Goal: Find specific page/section: Find specific page/section

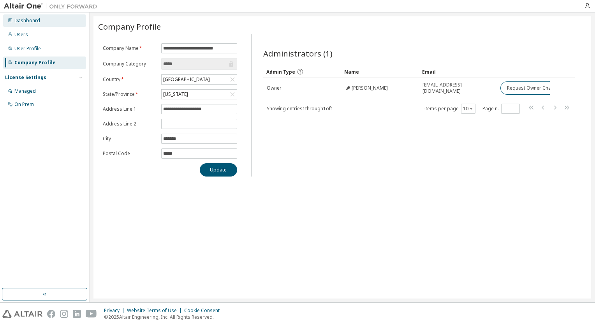
click at [32, 20] on div "Dashboard" at bounding box center [27, 21] width 26 height 6
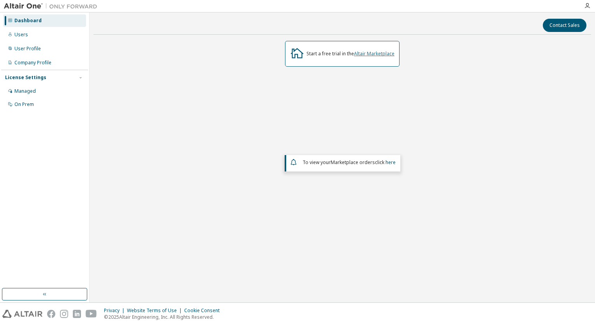
click at [356, 55] on link "Altair Marketplace" at bounding box center [374, 53] width 40 height 7
